Goal: Information Seeking & Learning: Learn about a topic

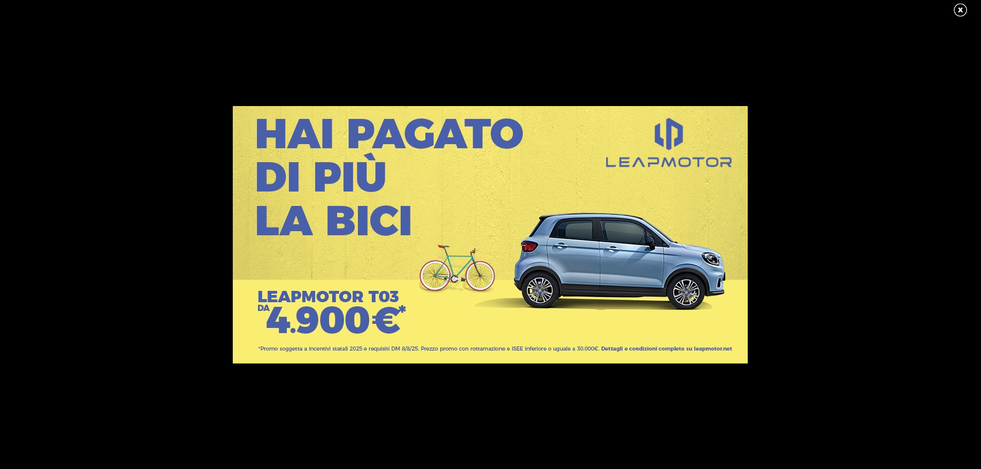
click at [958, 8] on link at bounding box center [966, 10] width 26 height 15
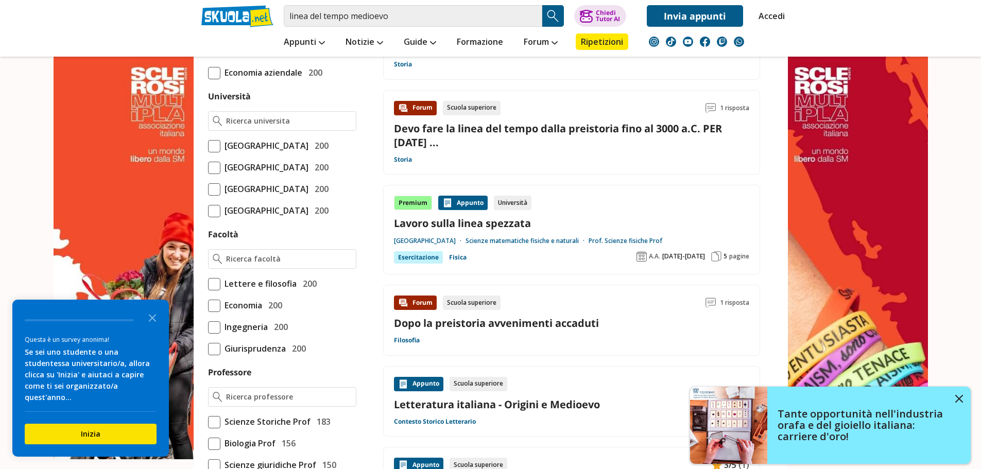
scroll to position [412, 0]
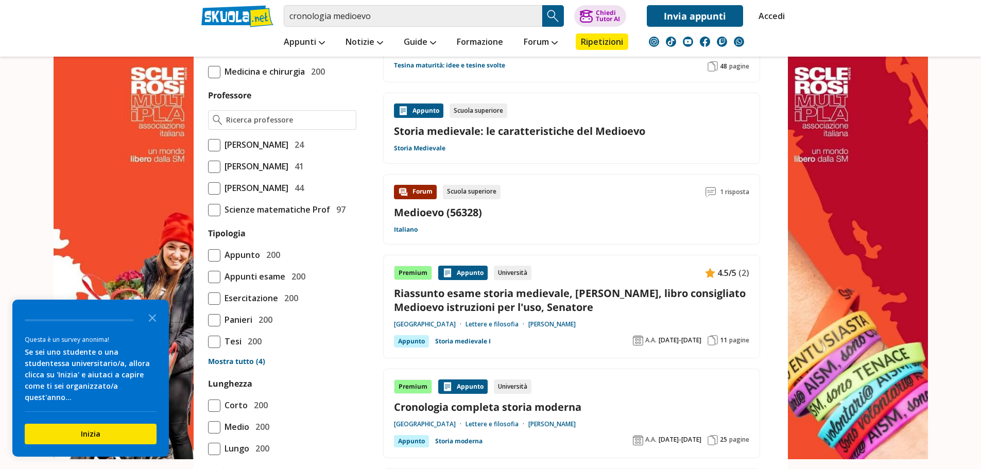
scroll to position [721, 0]
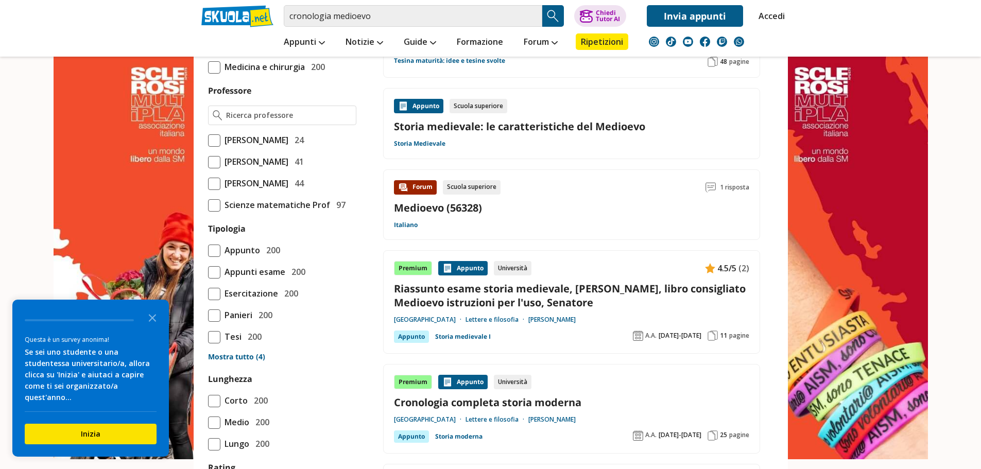
click at [488, 396] on link "Cronologia completa storia moderna" at bounding box center [571, 403] width 355 height 14
